Goal: Transaction & Acquisition: Obtain resource

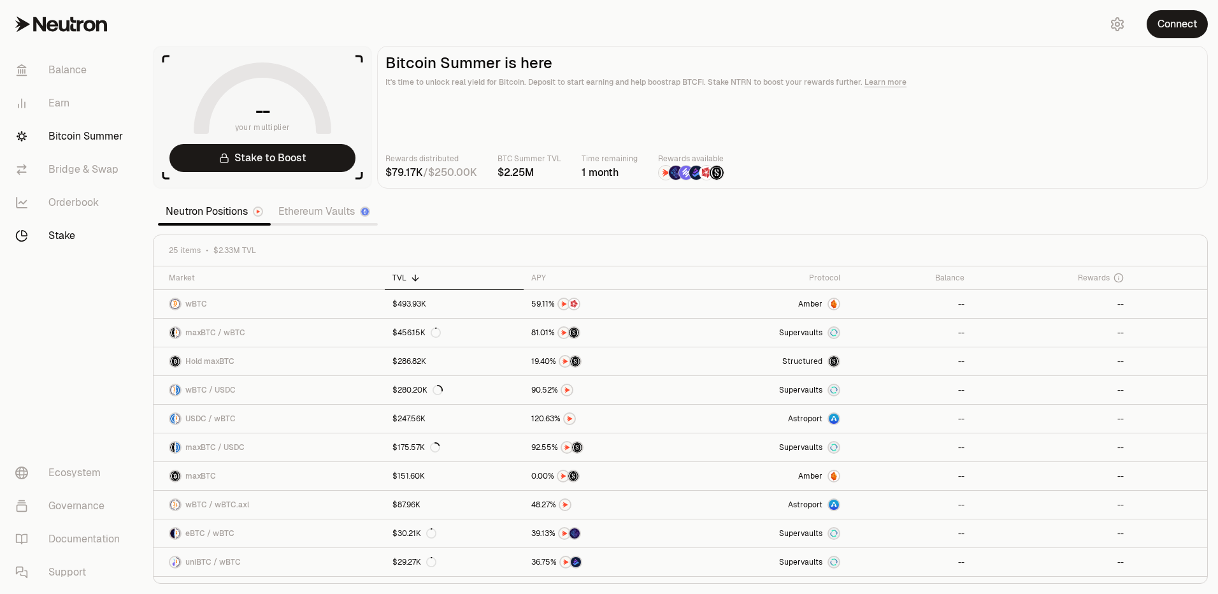
click at [60, 238] on link "Stake" at bounding box center [71, 235] width 132 height 33
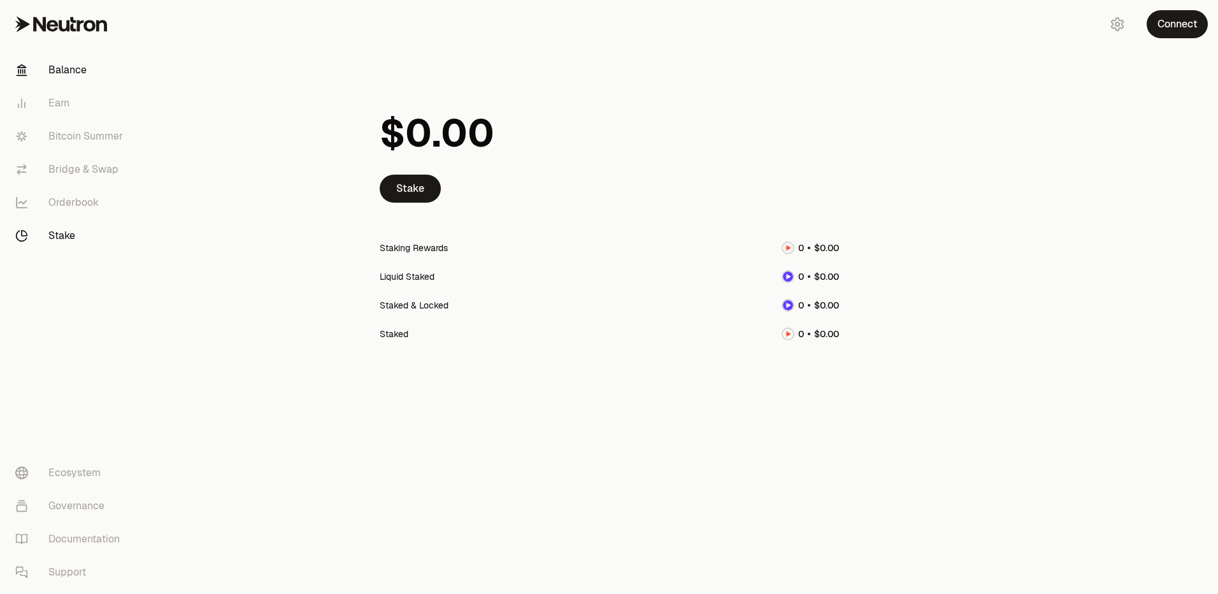
click at [76, 73] on link "Balance" at bounding box center [71, 70] width 132 height 33
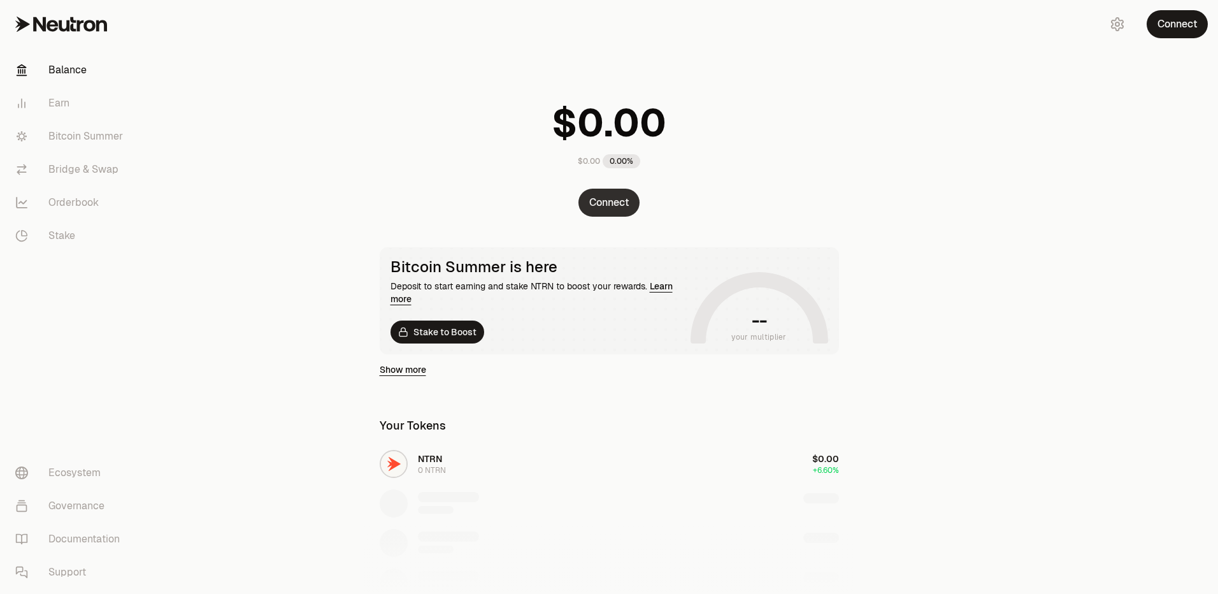
click at [611, 201] on button "Connect" at bounding box center [608, 203] width 61 height 28
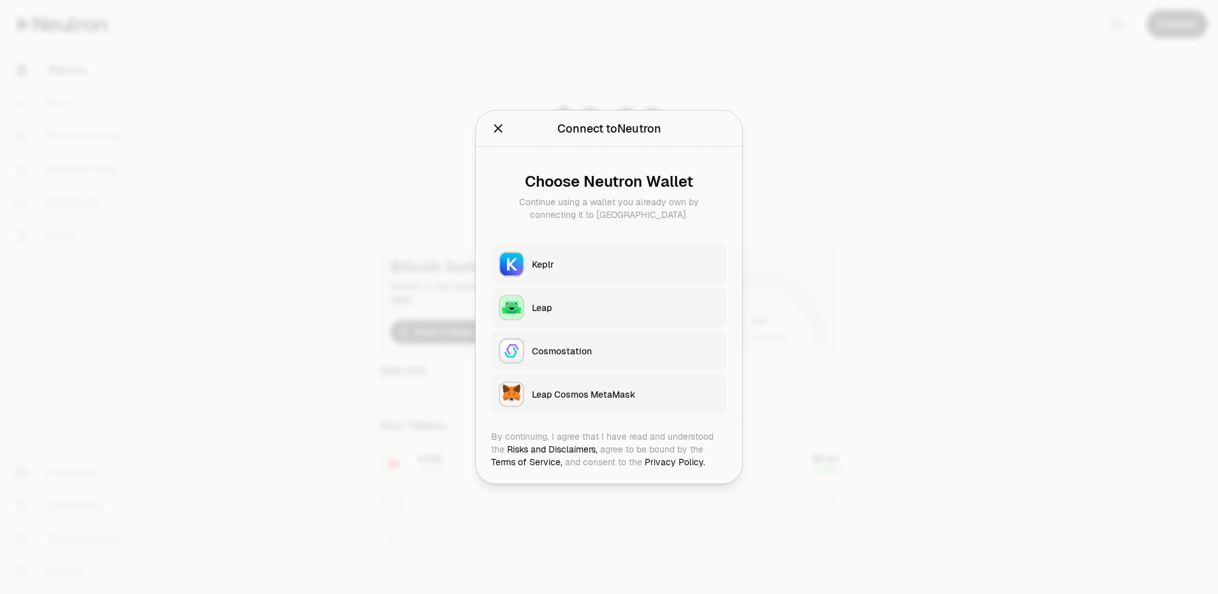
click at [494, 126] on icon "Close" at bounding box center [498, 129] width 14 height 14
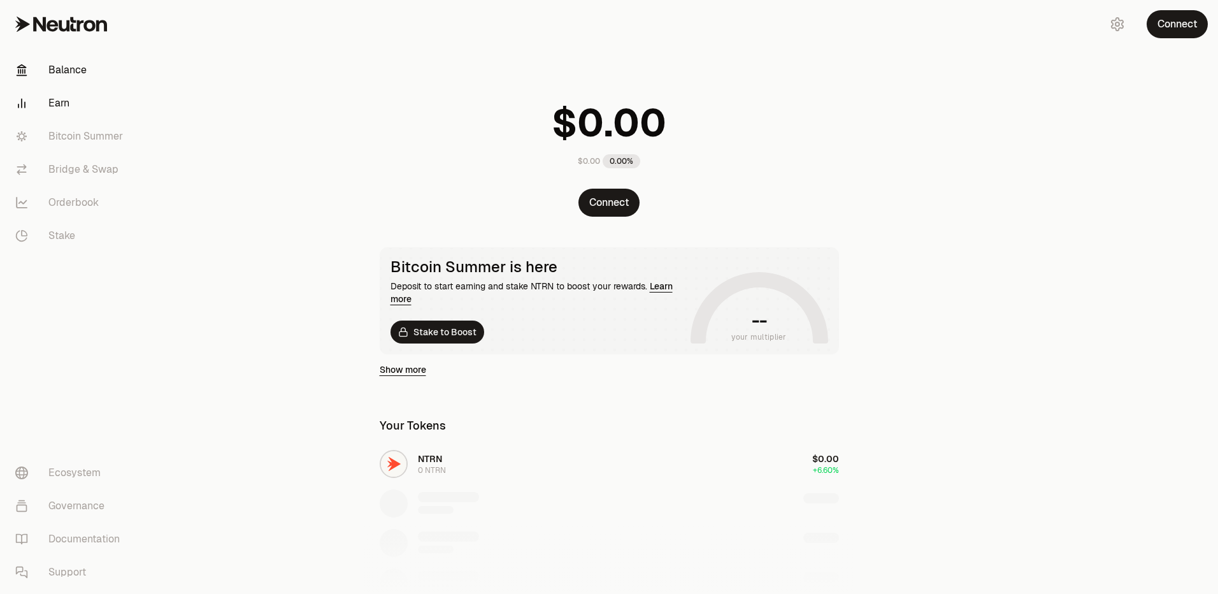
click at [62, 102] on link "Earn" at bounding box center [71, 103] width 132 height 33
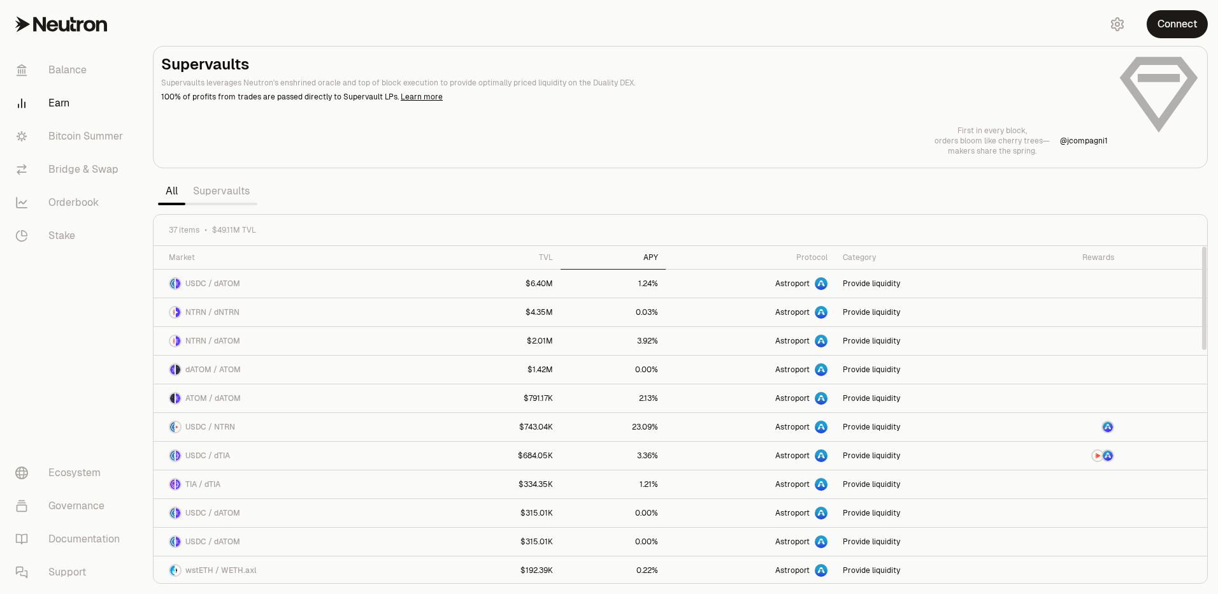
click at [655, 254] on div "APY" at bounding box center [613, 257] width 90 height 10
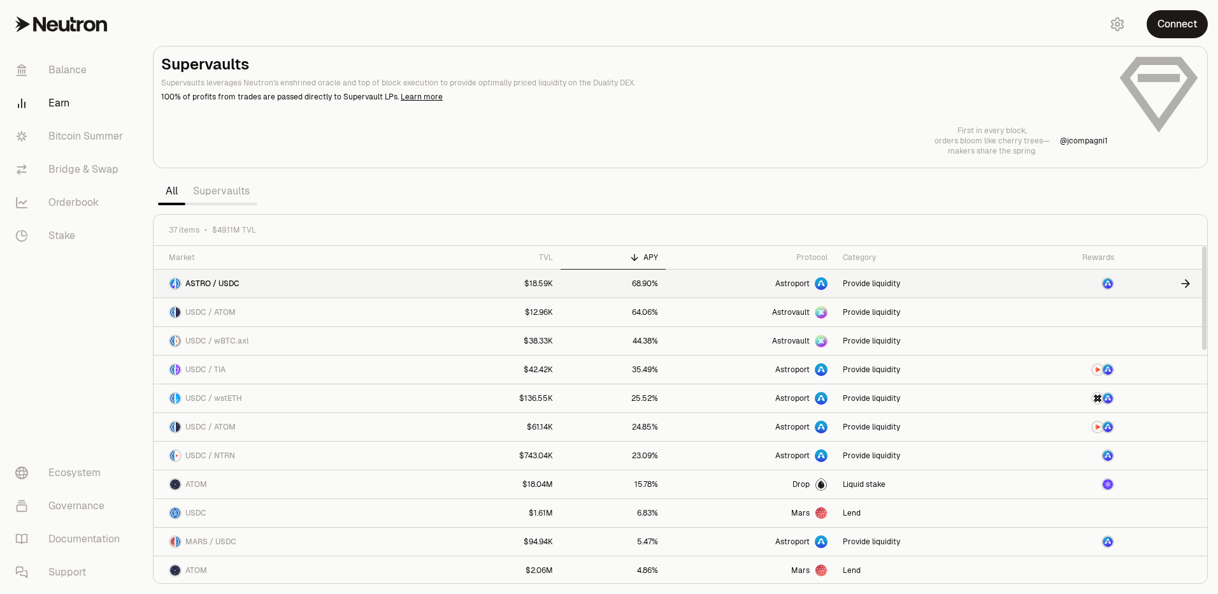
click at [229, 284] on span "ASTRO / USDC" at bounding box center [212, 283] width 54 height 10
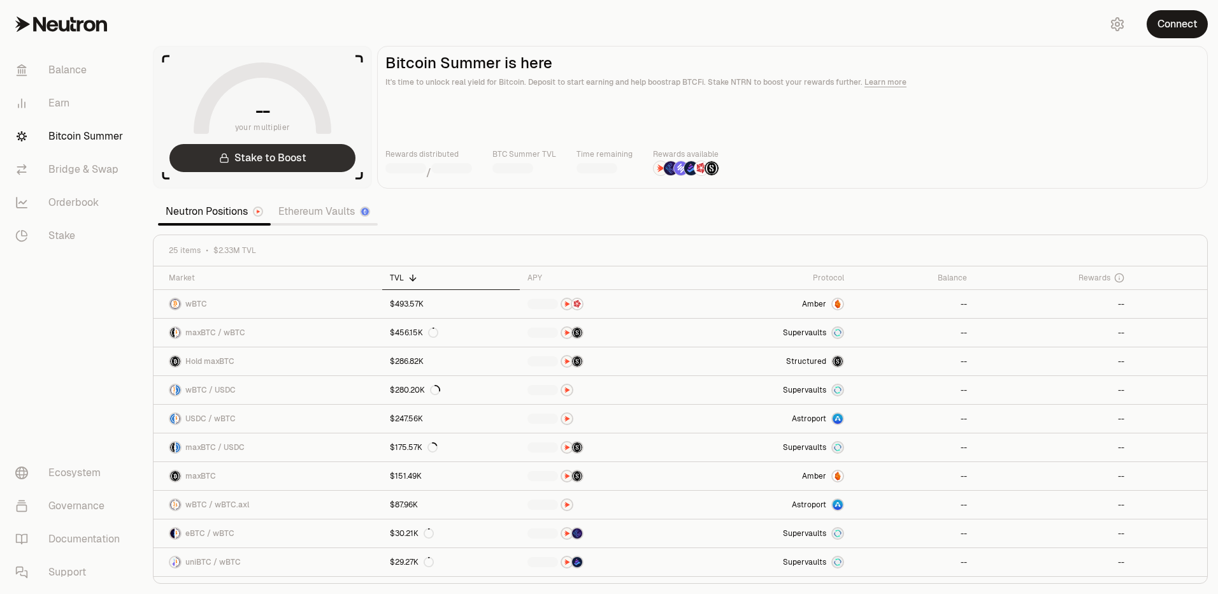
click at [277, 156] on link "Stake to Boost" at bounding box center [262, 158] width 186 height 28
